Goal: Obtain resource: Download file/media

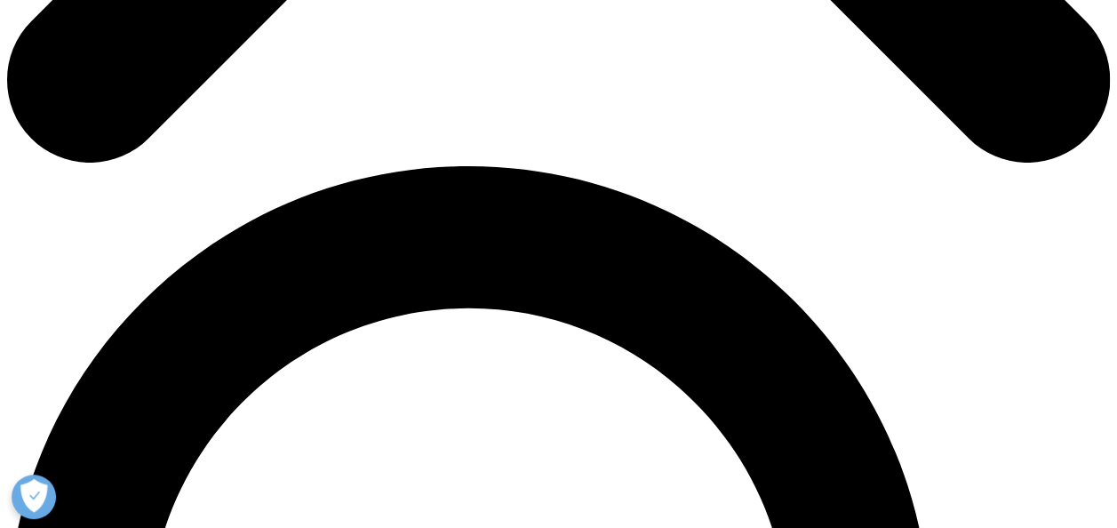
scroll to position [983, 0]
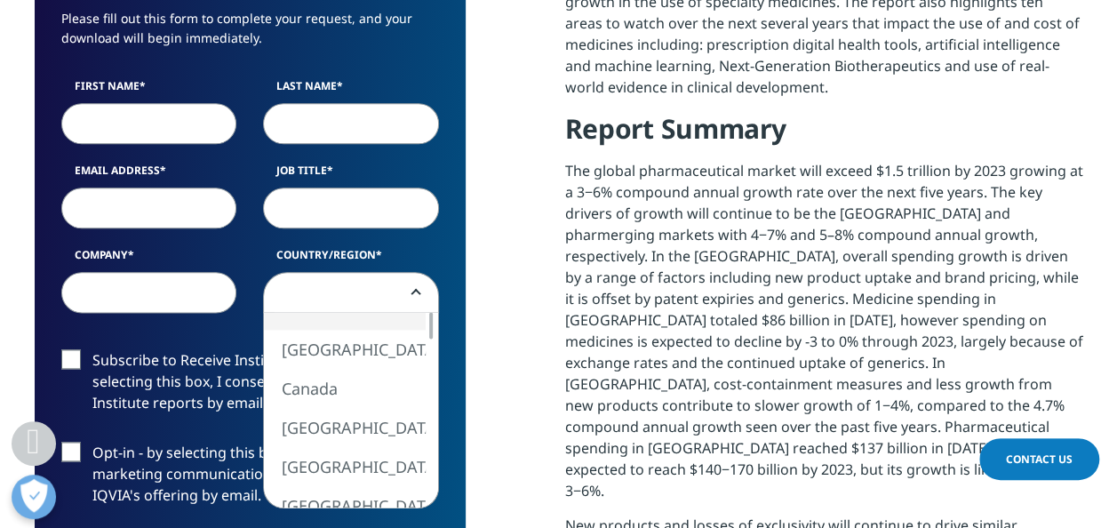
click at [368, 290] on span at bounding box center [351, 293] width 174 height 41
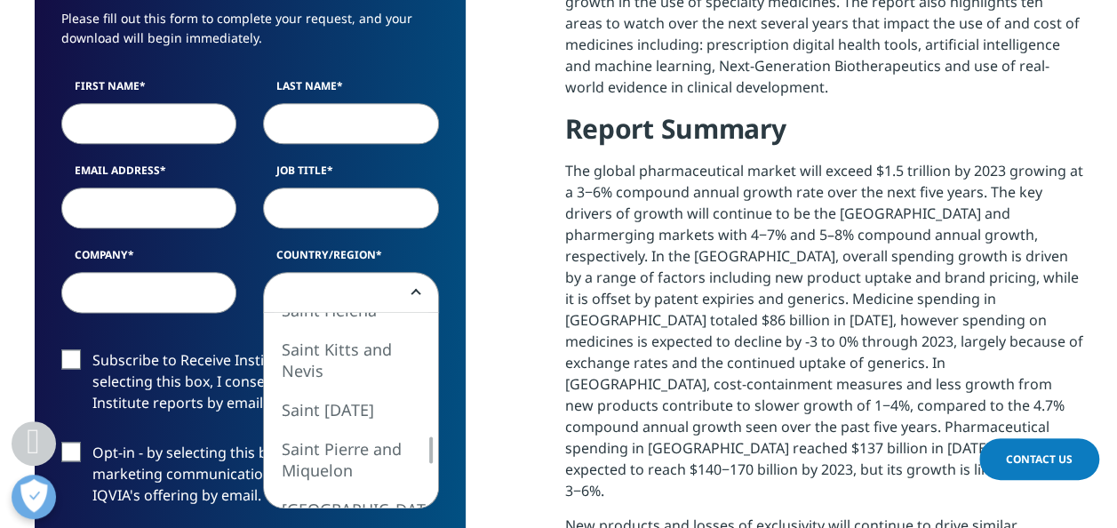
select select "[GEOGRAPHIC_DATA]"
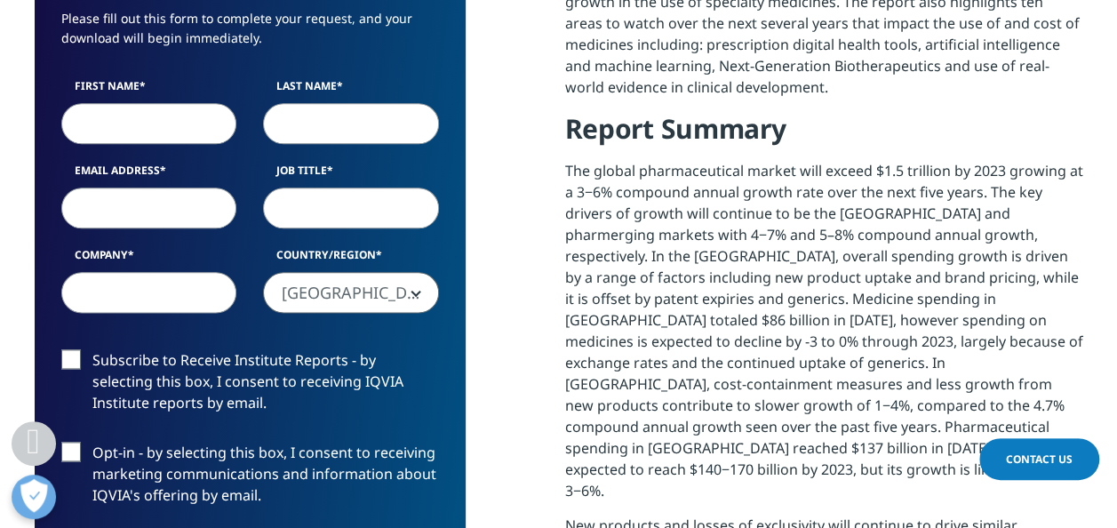
click at [165, 290] on input "Company" at bounding box center [149, 292] width 176 height 41
click at [332, 203] on input "Job Title" at bounding box center [351, 208] width 176 height 41
type input "Student"
click at [149, 293] on input "Company" at bounding box center [149, 292] width 176 height 41
type input "[GEOGRAPHIC_DATA]"
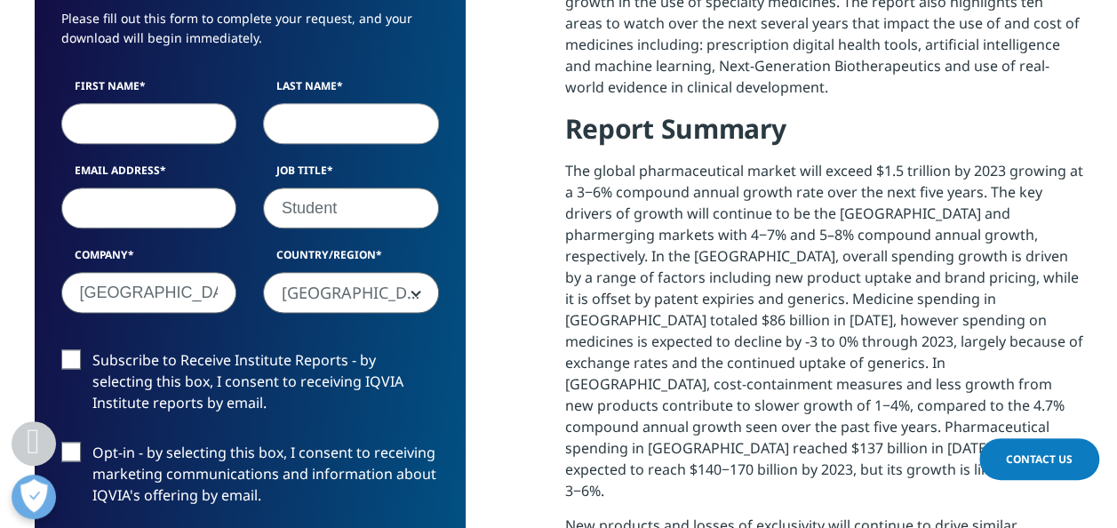
click at [126, 212] on input "Email Address" at bounding box center [149, 208] width 176 height 41
type input "[EMAIL_ADDRESS][DOMAIN_NAME]"
type input "Саллум"
type input "Зиад"
select select "[GEOGRAPHIC_DATA]"
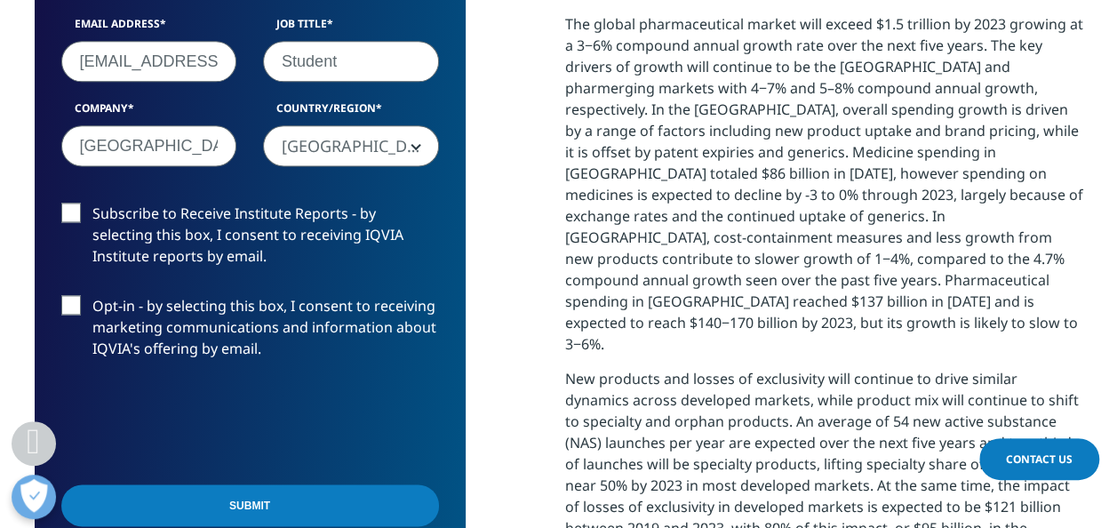
scroll to position [1135, 0]
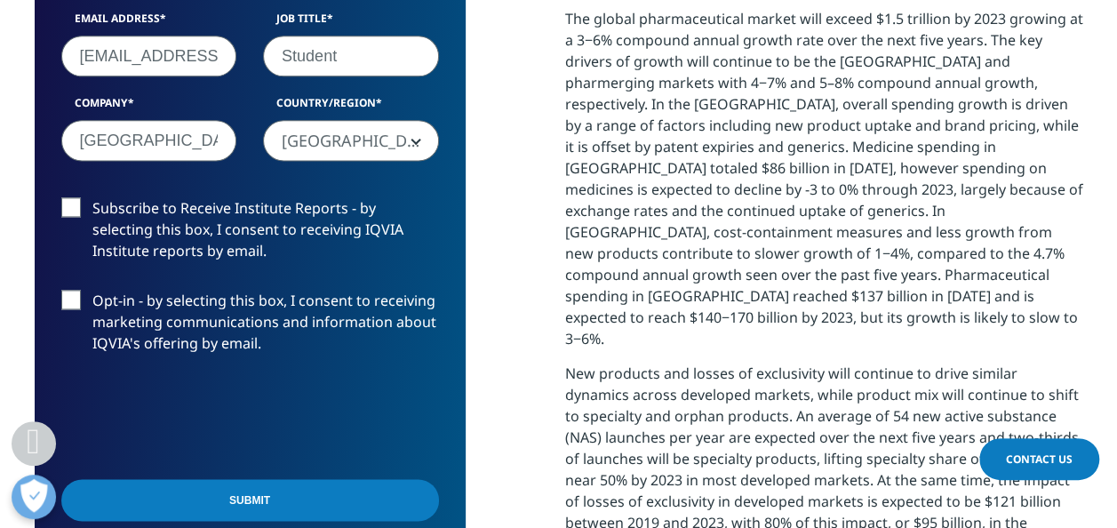
click at [80, 299] on label "Opt-in - by selecting this box, I consent to receiving marketing communications…" at bounding box center [250, 327] width 378 height 74
click at [92, 290] on input "Opt-in - by selecting this box, I consent to receiving marketing communications…" at bounding box center [92, 290] width 0 height 0
click at [76, 208] on label "Subscribe to Receive Institute Reports - by selecting this box, I consent to re…" at bounding box center [250, 234] width 378 height 74
click at [92, 197] on input "Subscribe to Receive Institute Reports - by selecting this box, I consent to re…" at bounding box center [92, 197] width 0 height 0
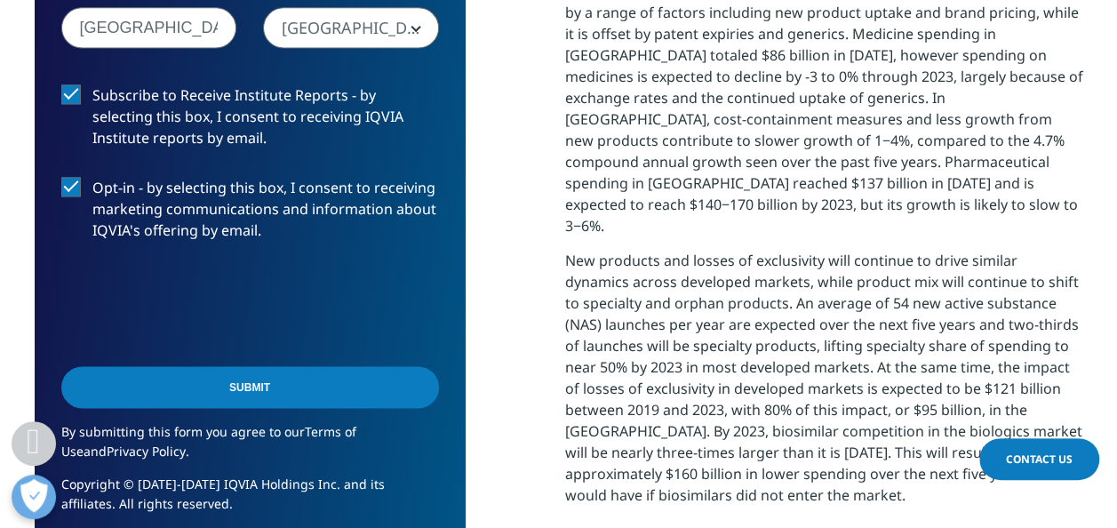
click at [261, 393] on input "Submit" at bounding box center [250, 387] width 378 height 42
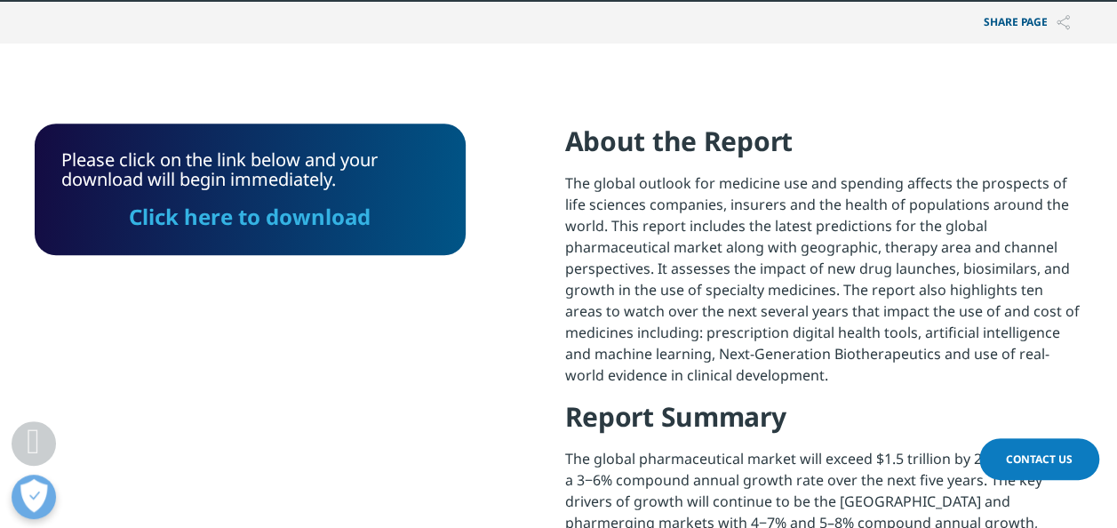
scroll to position [694, 0]
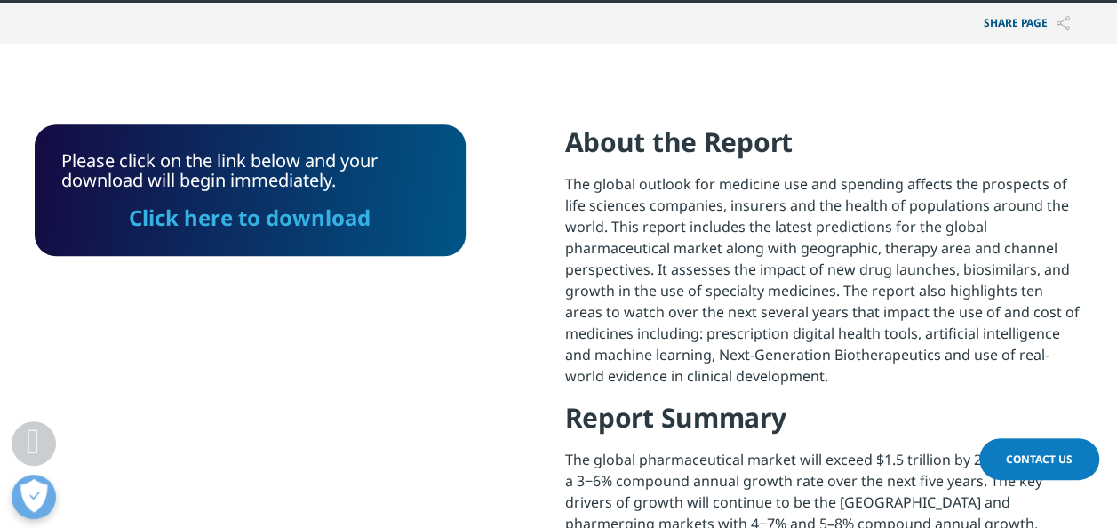
click at [253, 216] on link "Click here to download" at bounding box center [250, 217] width 242 height 29
